Goal: Task Accomplishment & Management: Use online tool/utility

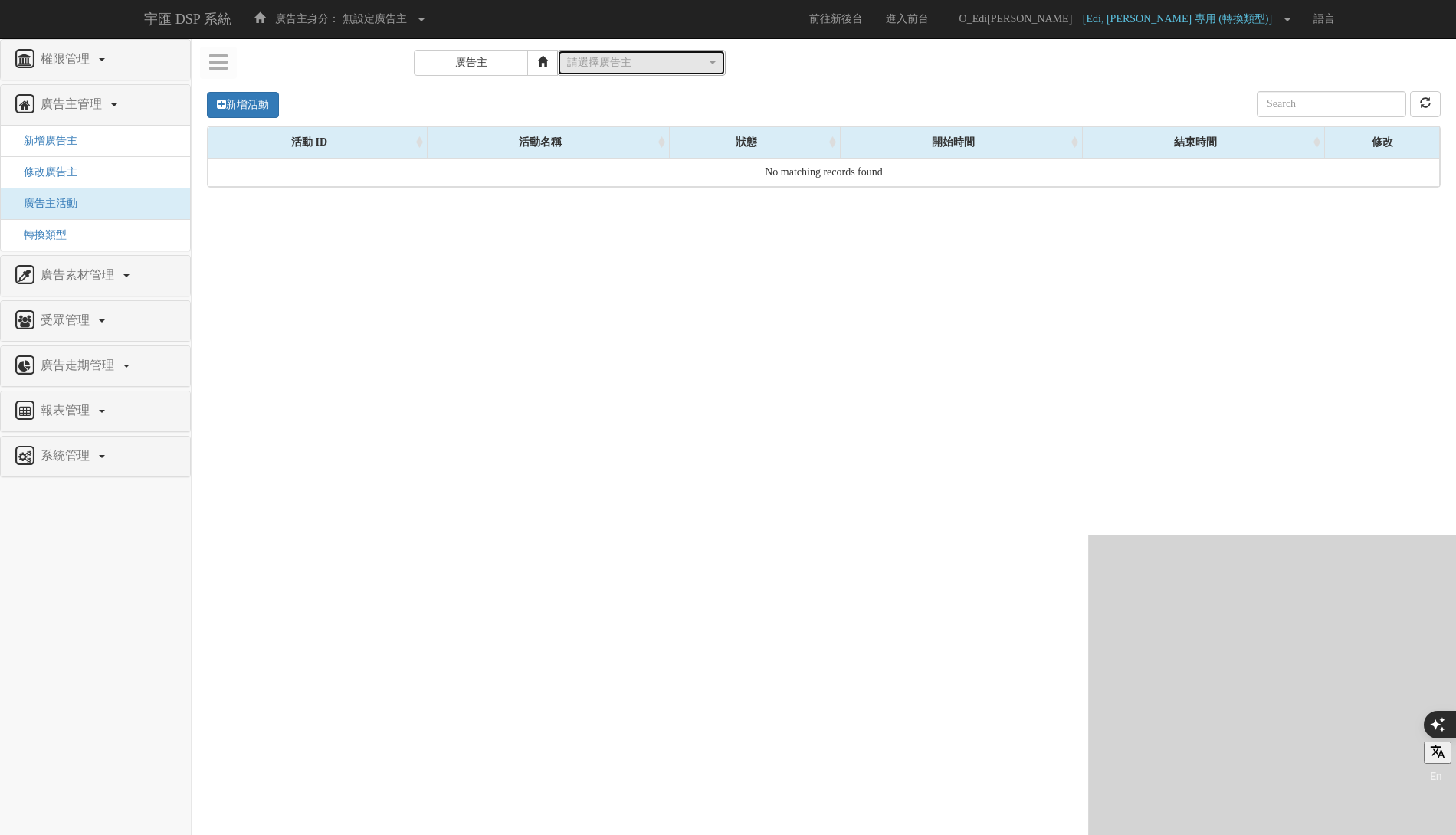
click at [645, 65] on div "請選擇廣告主" at bounding box center [636, 62] width 139 height 15
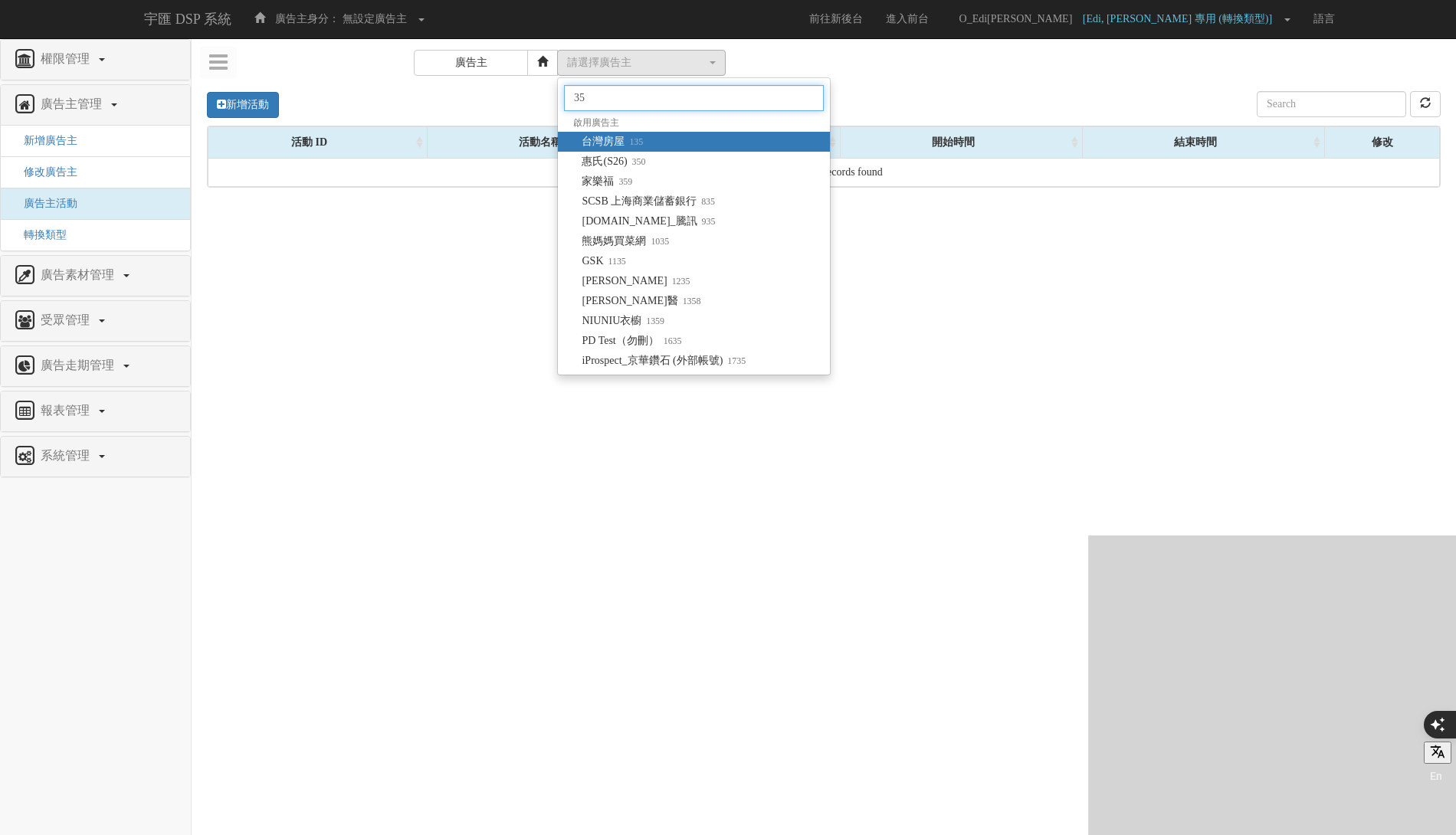
type input "350"
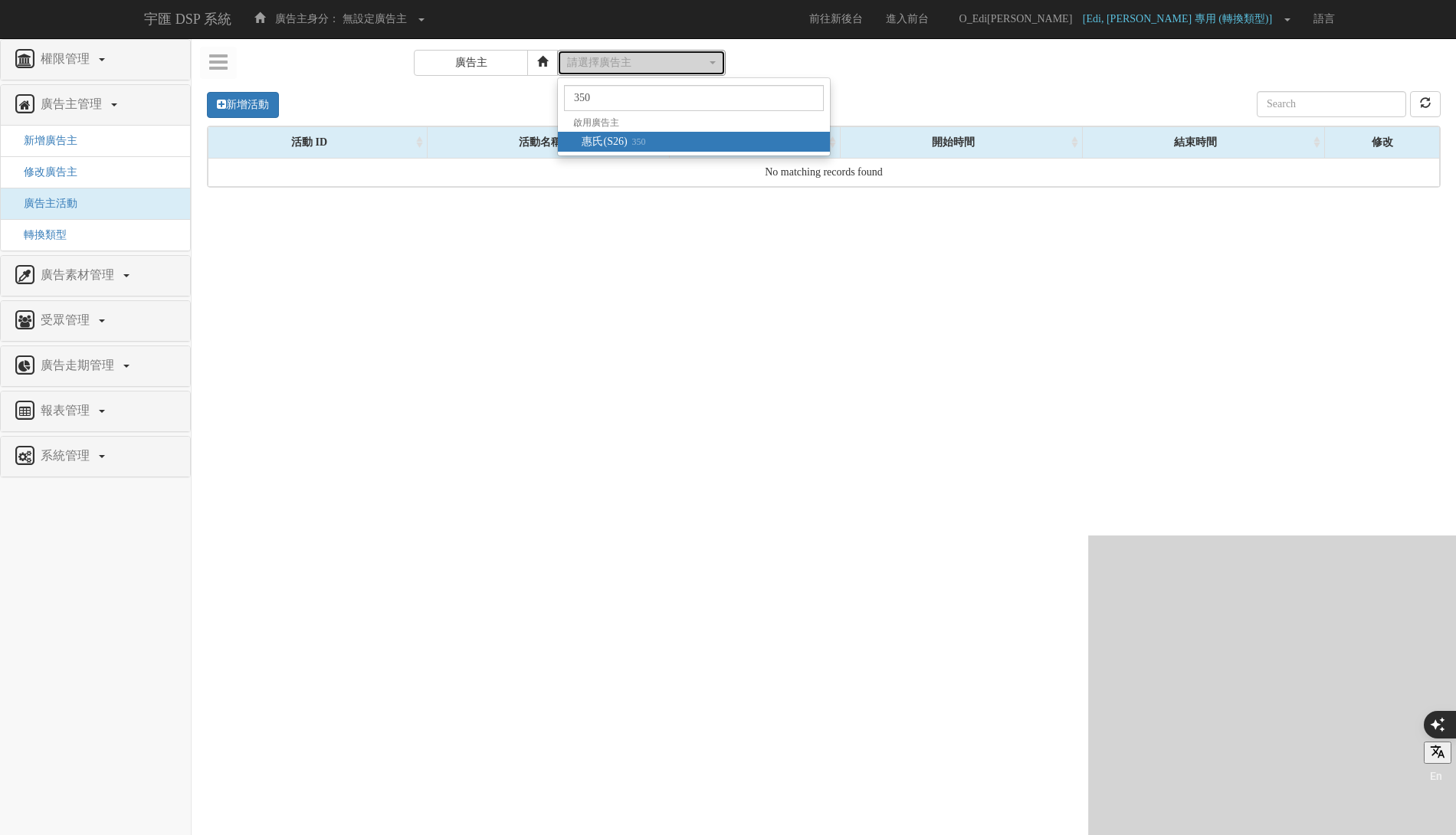
select select "350"
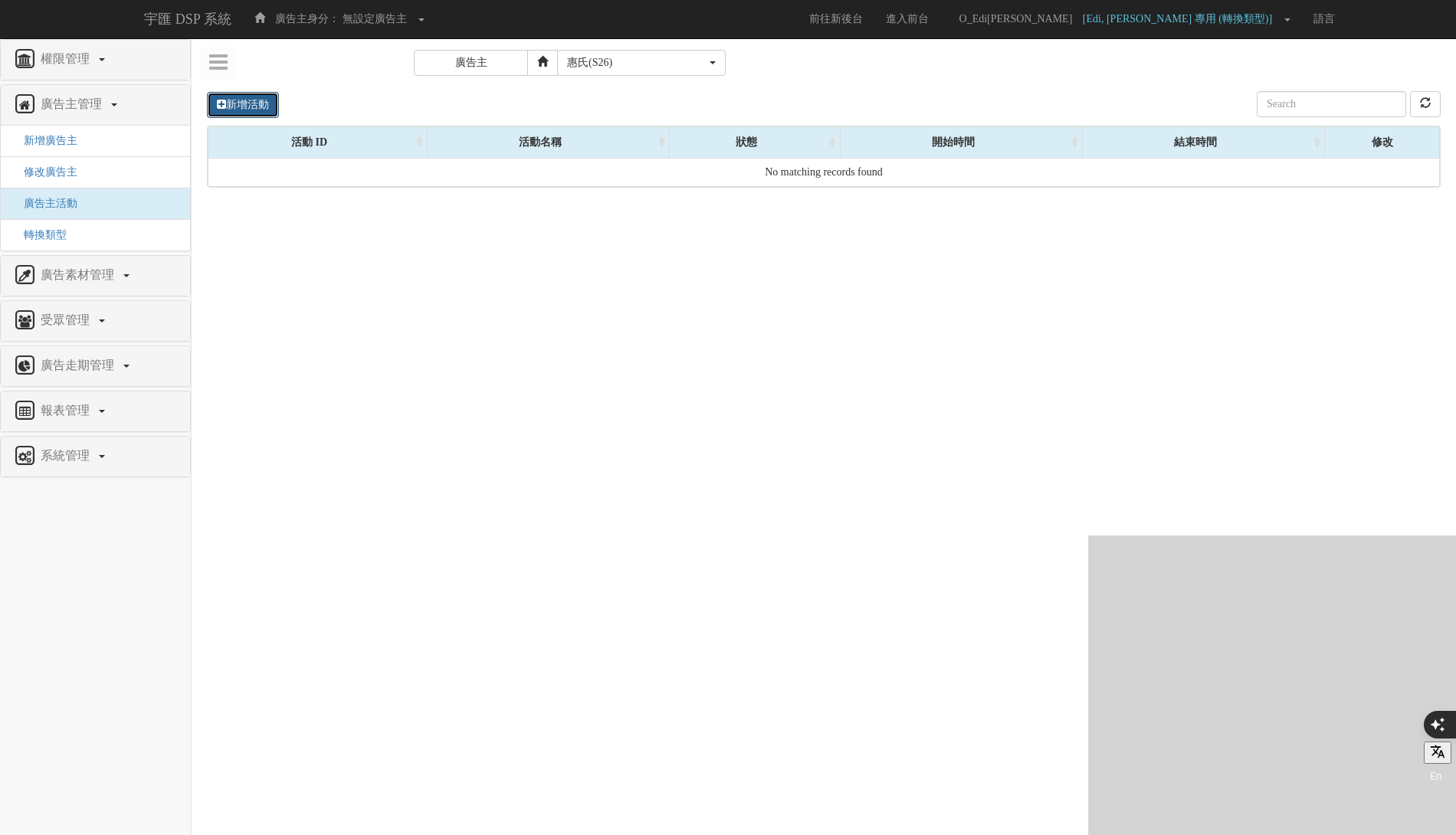
click at [265, 98] on link "新增活動" at bounding box center [243, 104] width 72 height 26
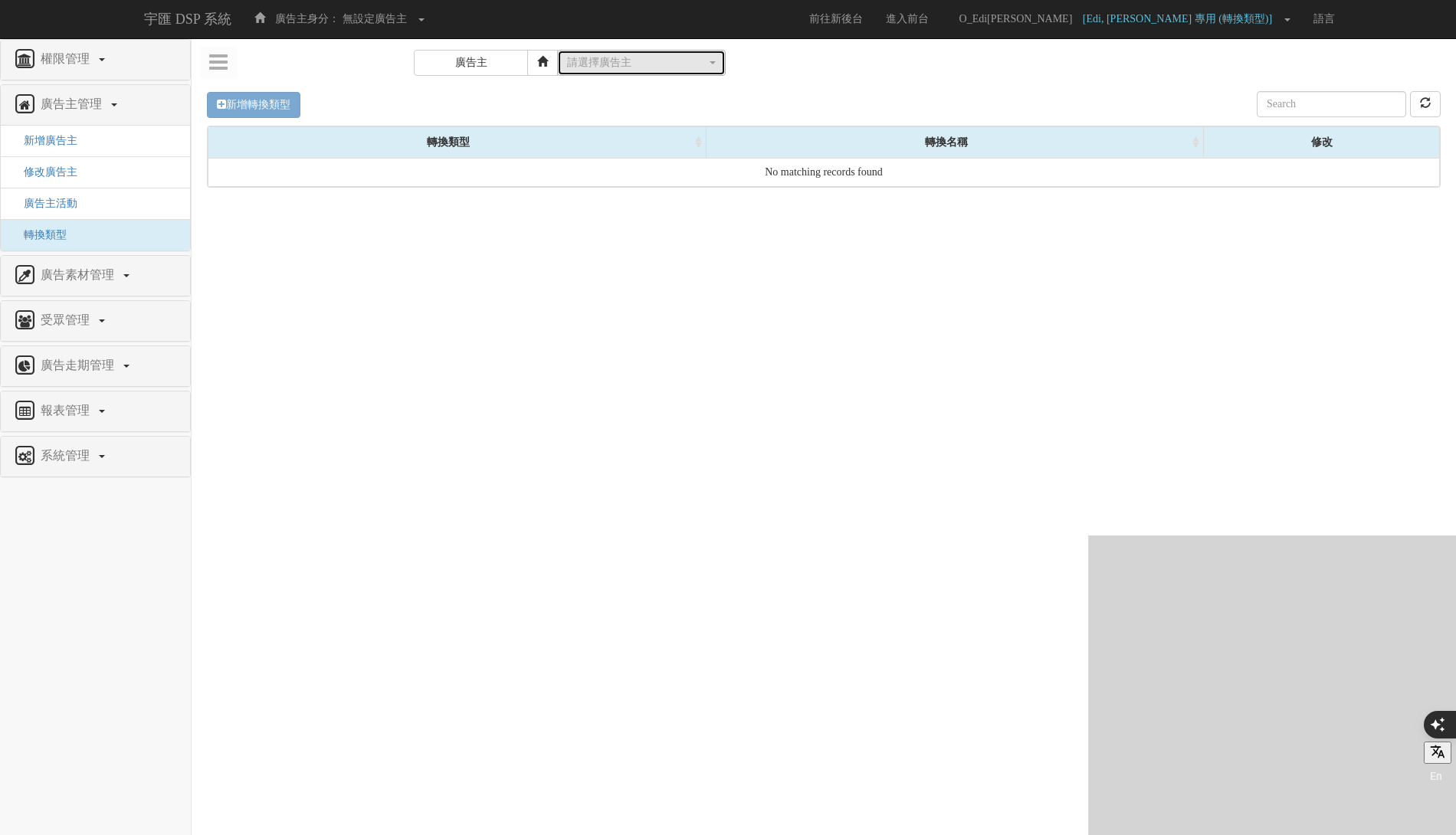
click at [669, 59] on div "請選擇廣告主" at bounding box center [636, 62] width 139 height 15
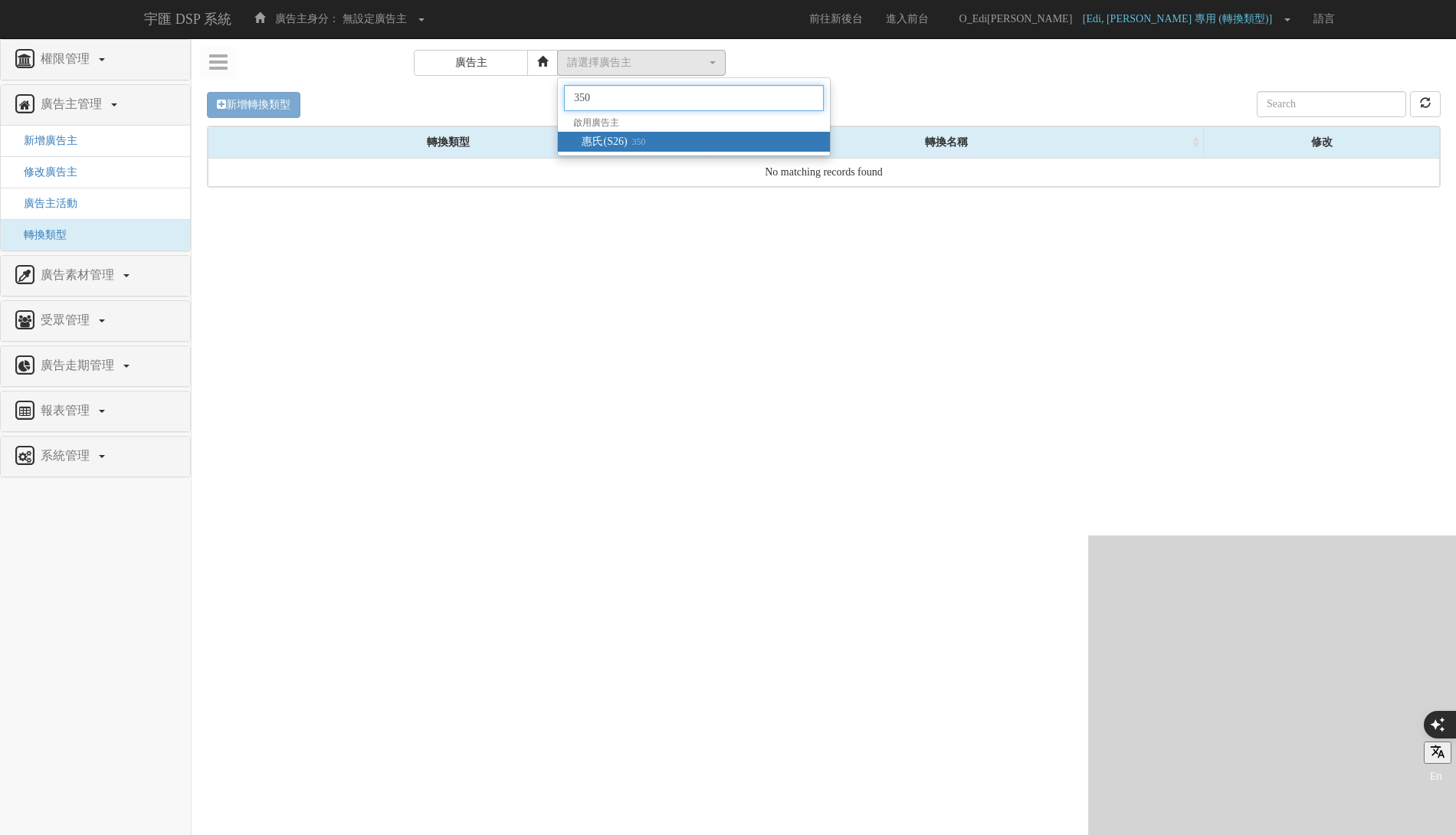
type input "350"
click at [716, 132] on link "惠氏(S26) 350" at bounding box center [693, 142] width 272 height 20
select select "350"
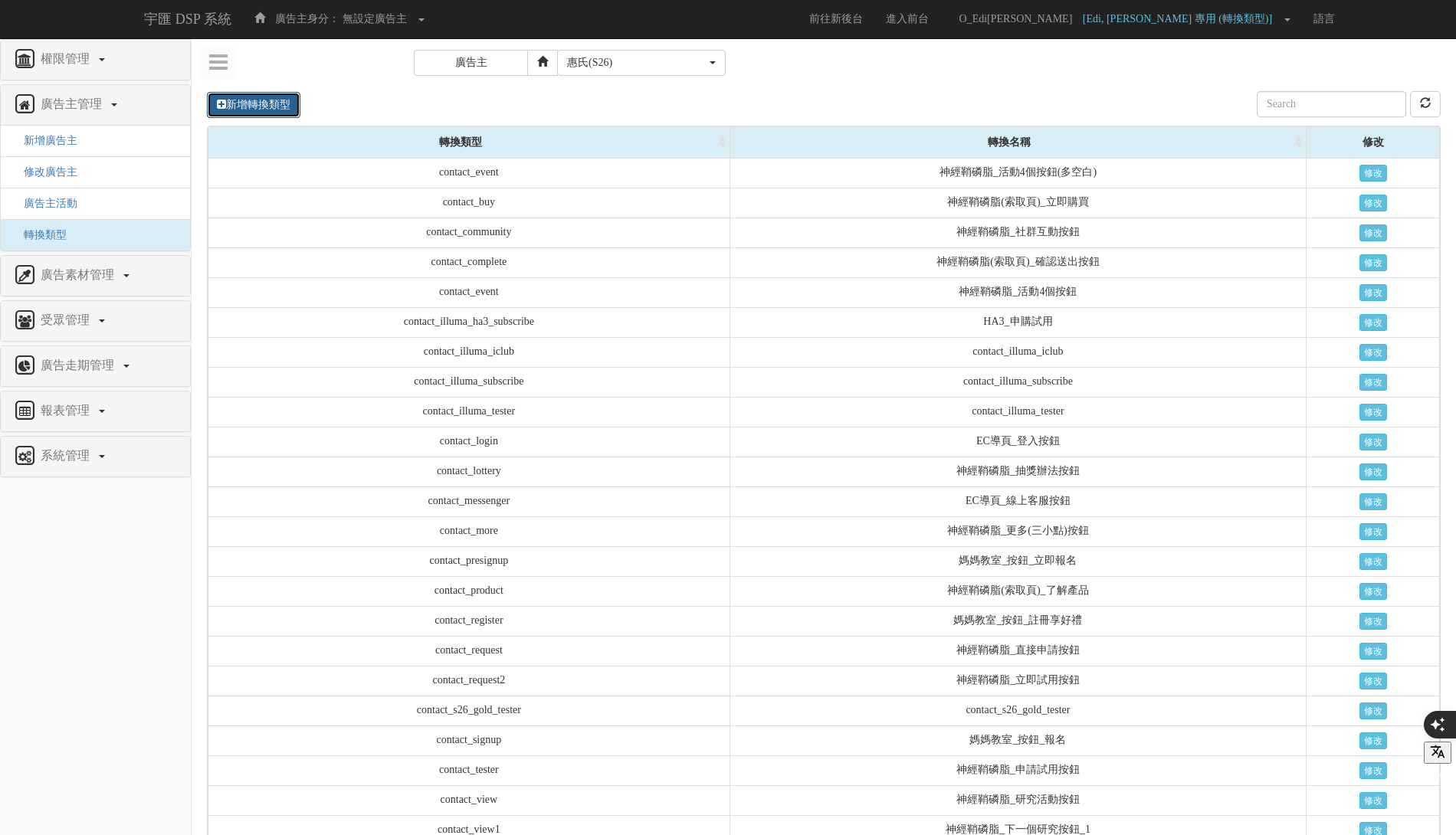
click at [277, 106] on link "新增轉換類型" at bounding box center [254, 104] width 94 height 26
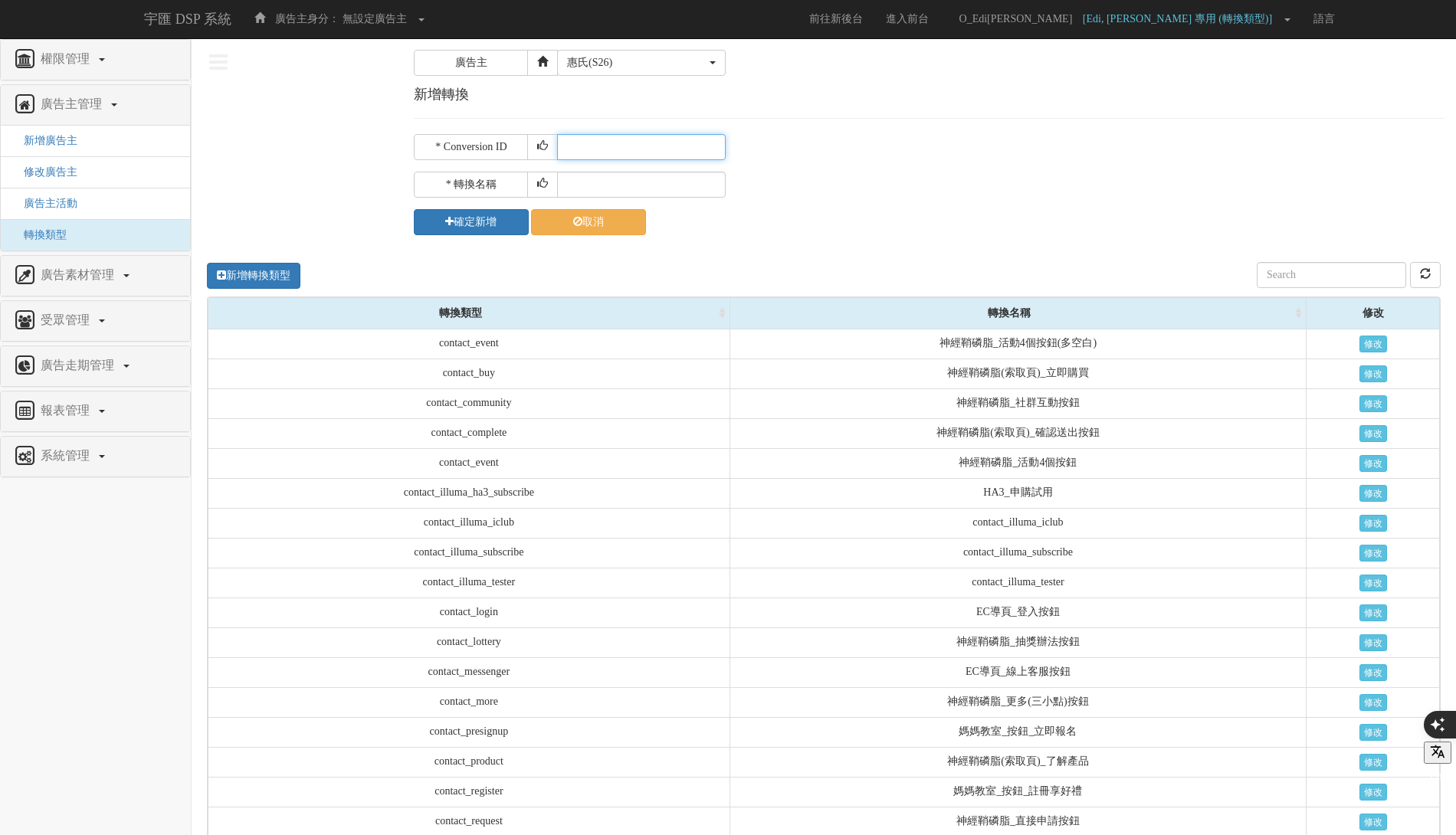
click at [648, 152] on input "text" at bounding box center [640, 147] width 168 height 26
type input "goldtrial"
click at [637, 173] on input "text" at bounding box center [640, 184] width 168 height 26
paste input "goldtrial"
type input "goldtrial"
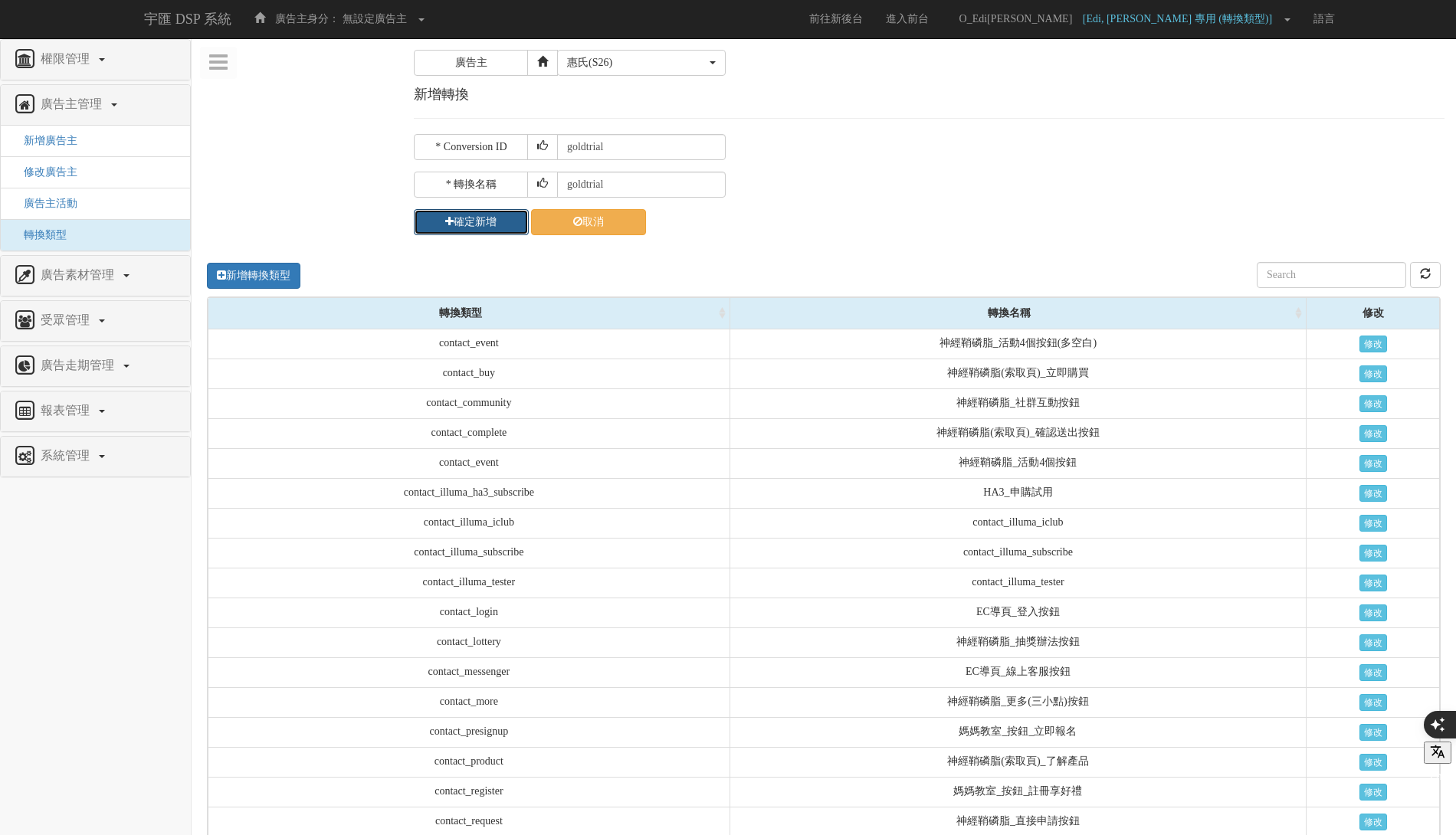
click at [484, 213] on button "確定新增" at bounding box center [471, 222] width 115 height 26
